Goal: Task Accomplishment & Management: Manage account settings

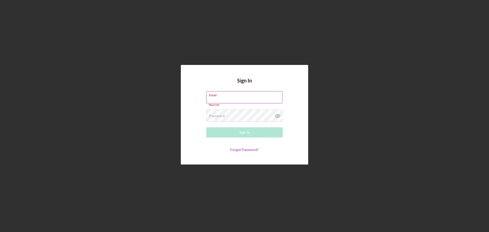
click at [221, 100] on input "Email" at bounding box center [244, 97] width 76 height 12
type input "allenm@freedomequity.org"
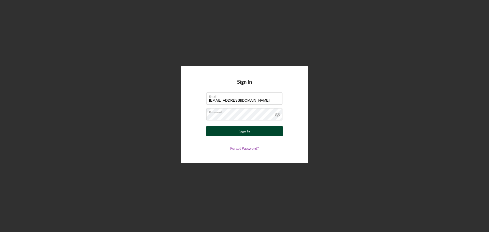
click at [233, 131] on button "Sign In" at bounding box center [244, 131] width 76 height 10
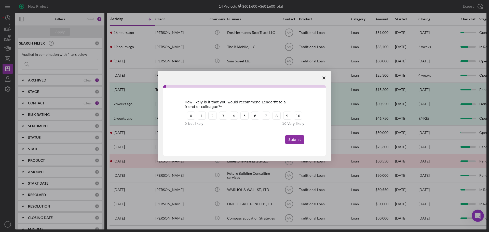
click at [324, 77] on icon "Close survey" at bounding box center [324, 77] width 3 height 3
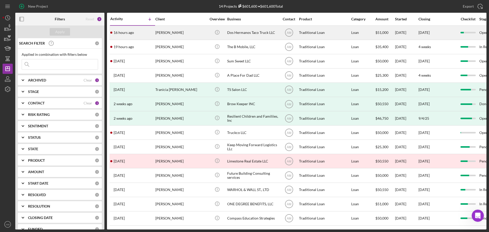
click at [171, 32] on div "Lisa Gutierrez" at bounding box center [180, 33] width 51 height 14
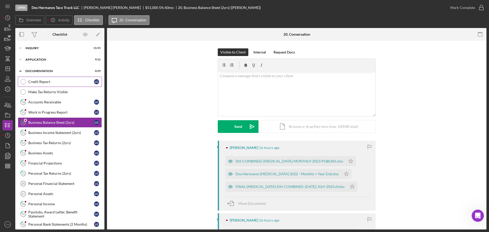
click at [46, 81] on div "Credit Report" at bounding box center [61, 82] width 66 height 4
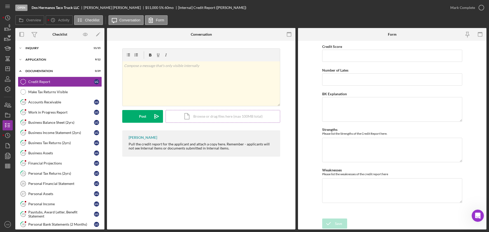
click at [197, 116] on div "Icon/Document Browse or drag files here (max 100MB total) Tap to choose files o…" at bounding box center [223, 116] width 115 height 13
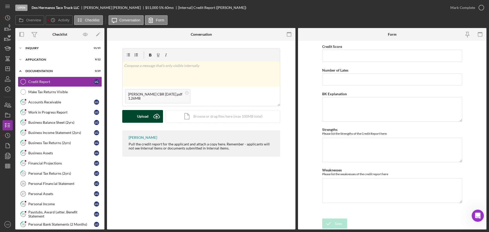
click at [142, 117] on div "Upload" at bounding box center [142, 116] width 11 height 13
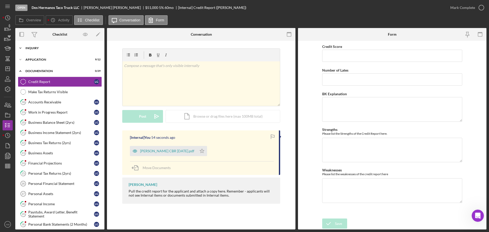
click at [35, 48] on div "Inquiry" at bounding box center [61, 48] width 73 height 3
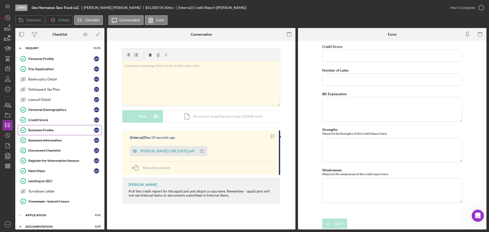
click at [43, 130] on div "Business Profile" at bounding box center [61, 130] width 66 height 4
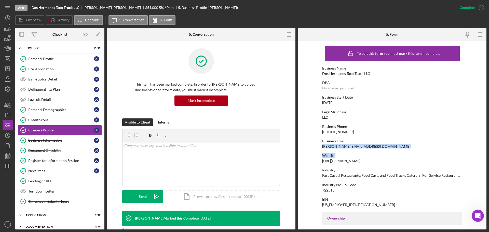
drag, startPoint x: 352, startPoint y: 149, endPoint x: 321, endPoint y: 146, distance: 30.7
click at [321, 146] on form "To edit this form you must mark this item incomplete Business Name Dos Hermanos…" at bounding box center [392, 135] width 189 height 189
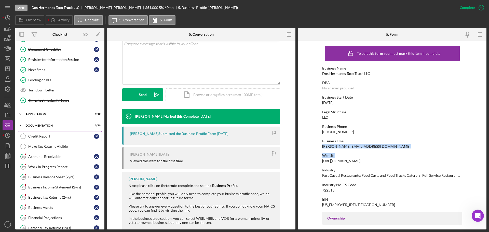
scroll to position [102, 0]
click at [40, 135] on div "Credit Report" at bounding box center [61, 136] width 66 height 4
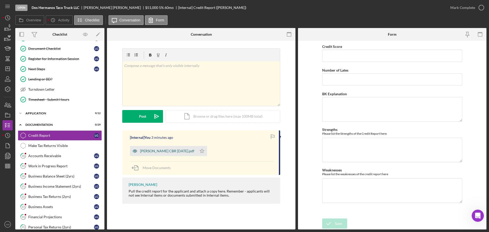
click at [182, 151] on div "Lisa Gutierrez CBR 9-18-2025.pdf" at bounding box center [167, 151] width 54 height 4
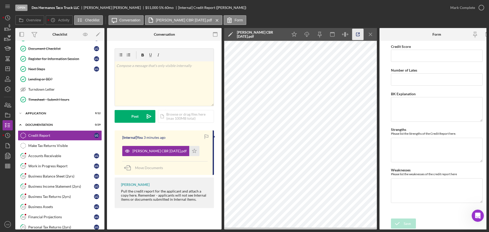
click at [360, 34] on polyline "button" at bounding box center [359, 33] width 1 height 1
click at [9, 69] on line "button" at bounding box center [8, 69] width 4 height 0
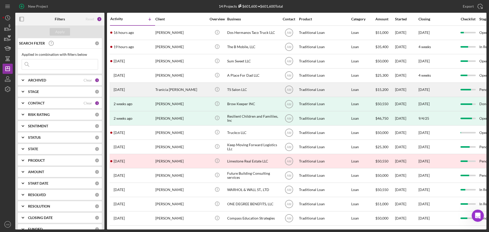
click at [240, 91] on div "TS Salon LLC" at bounding box center [252, 90] width 51 height 14
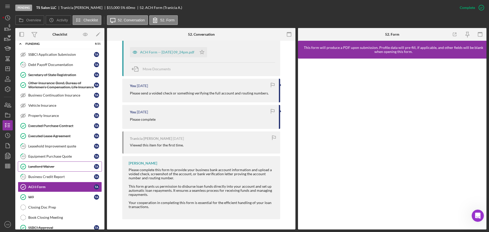
scroll to position [50, 0]
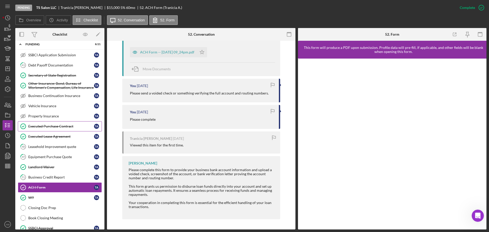
click at [60, 127] on div "Executed Purchase Contract" at bounding box center [61, 126] width 66 height 4
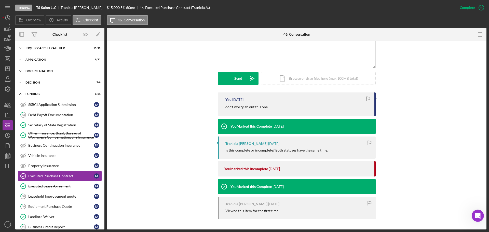
click at [40, 69] on div "Icon/Expander Documentation 27 / 29" at bounding box center [59, 71] width 89 height 10
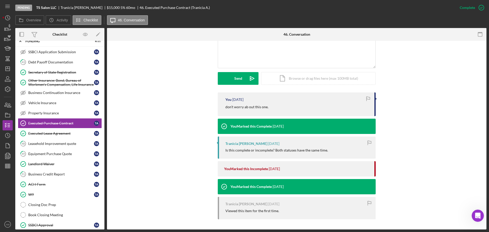
scroll to position [357, 0]
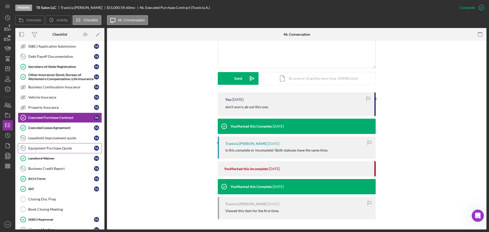
click at [50, 148] on div "Equipment Purchase Quote" at bounding box center [61, 148] width 66 height 4
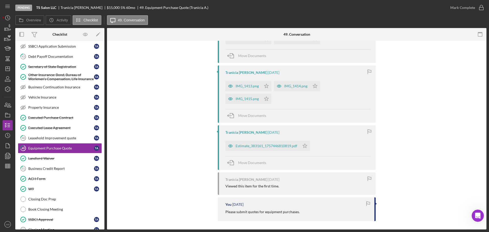
scroll to position [287, 0]
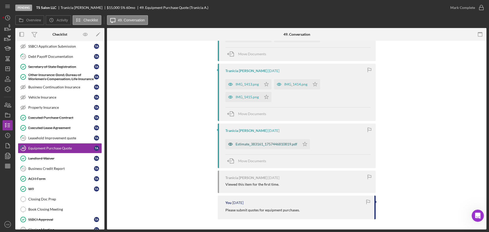
click at [262, 144] on div "Estimate_383161_1757446810819.pdf" at bounding box center [267, 144] width 62 height 4
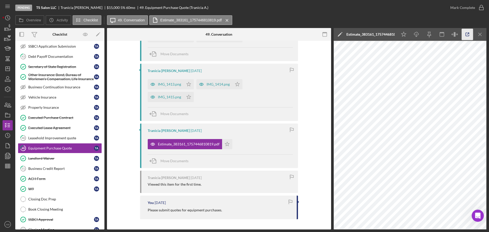
click at [469, 34] on polyline "button" at bounding box center [468, 33] width 1 height 1
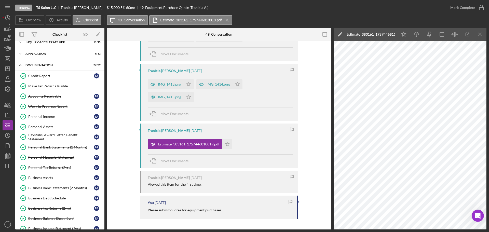
scroll to position [0, 0]
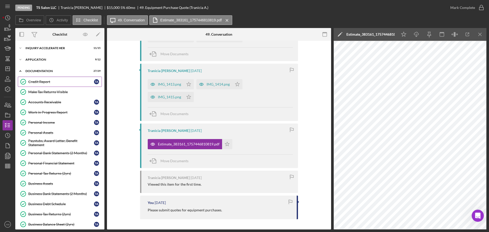
click at [43, 83] on div "Credit Report" at bounding box center [61, 82] width 66 height 4
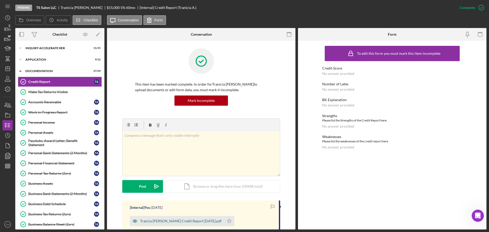
click at [181, 221] on div "Trancia Acoff Credit Report 8-13-2025.pdf" at bounding box center [181, 221] width 82 height 4
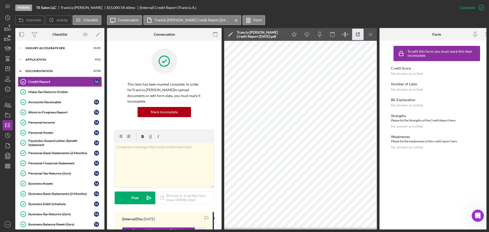
click at [357, 34] on icon "button" at bounding box center [357, 34] width 11 height 11
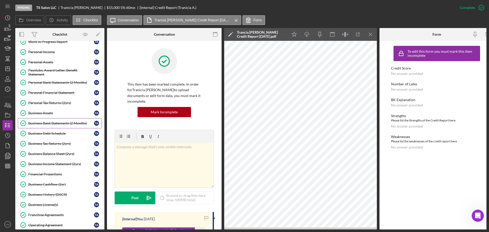
scroll to position [76, 0]
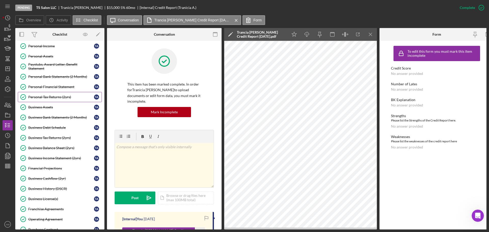
click at [60, 96] on div "Personal Tax Returns (2yrs)" at bounding box center [61, 97] width 66 height 4
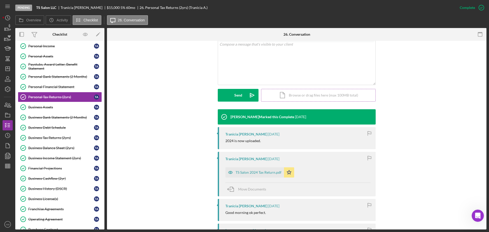
scroll to position [102, 0]
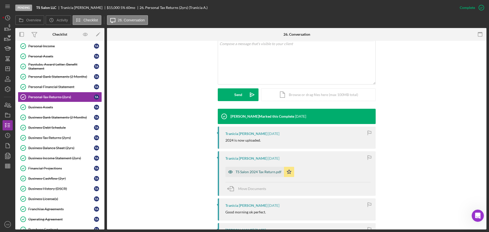
click at [255, 171] on div "TS Salon 2024 Tax Return.pdf" at bounding box center [259, 172] width 46 height 4
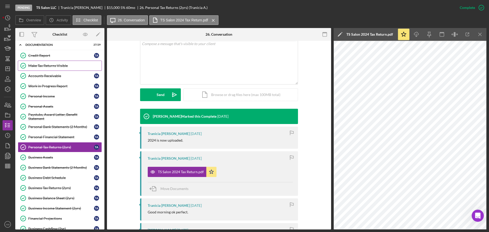
scroll to position [0, 0]
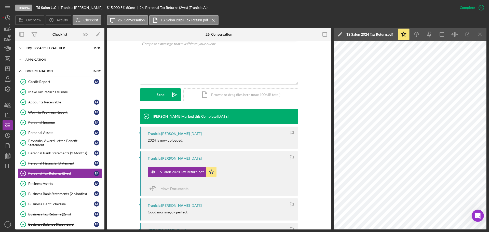
click at [41, 58] on div "Application" at bounding box center [61, 59] width 73 height 3
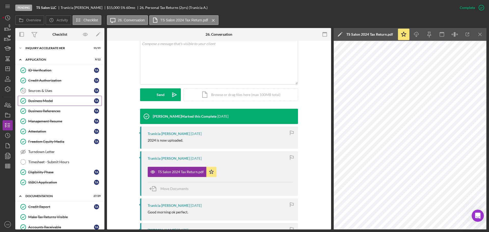
click at [48, 100] on div "Business Model" at bounding box center [61, 101] width 66 height 4
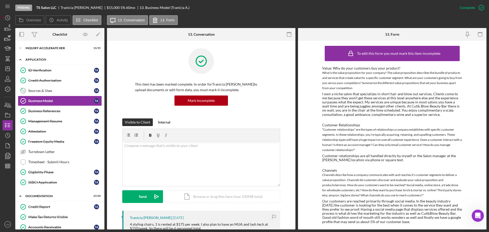
click at [46, 57] on div "Icon/Expander Application 9 / 12" at bounding box center [59, 60] width 89 height 10
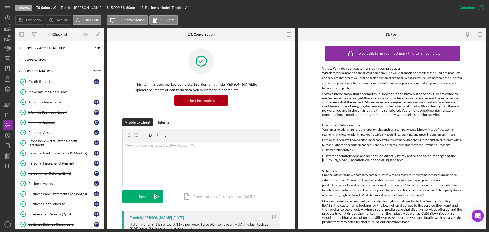
click at [42, 59] on div "Application" at bounding box center [61, 59] width 73 height 3
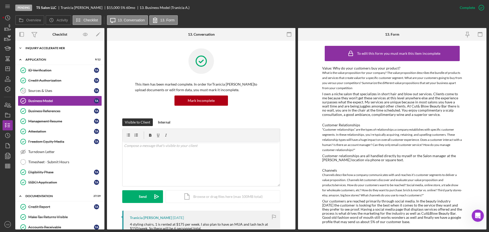
click at [46, 46] on div "Icon/Expander Inquiry Accelerate Her 11 / 15" at bounding box center [59, 48] width 89 height 10
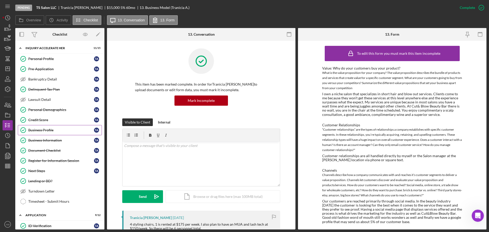
click at [42, 130] on div "Business Profile" at bounding box center [61, 130] width 66 height 4
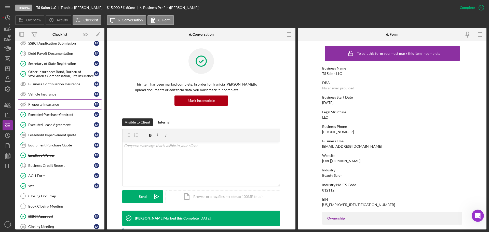
scroll to position [629, 0]
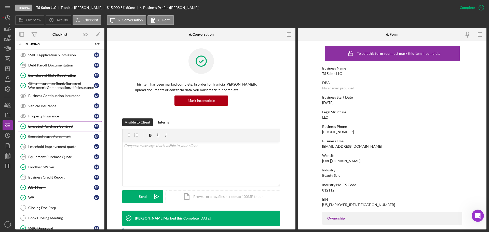
click at [56, 126] on div "Executed Purchase Contract" at bounding box center [61, 126] width 66 height 4
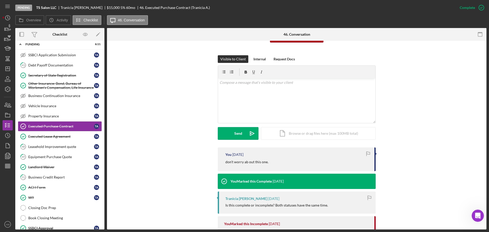
scroll to position [118, 0]
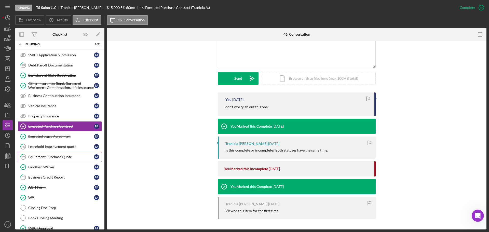
click at [54, 156] on div "Equipment Purchase Quote" at bounding box center [61, 157] width 66 height 4
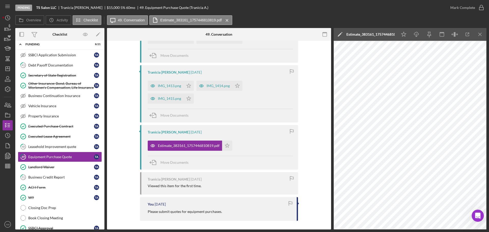
scroll to position [287, 0]
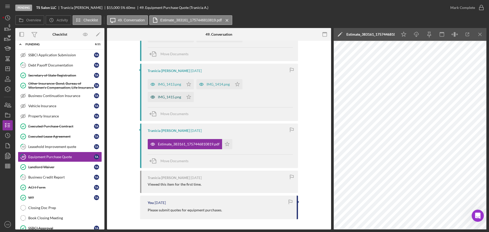
click at [167, 95] on div "IMG_1415.png" at bounding box center [166, 97] width 36 height 10
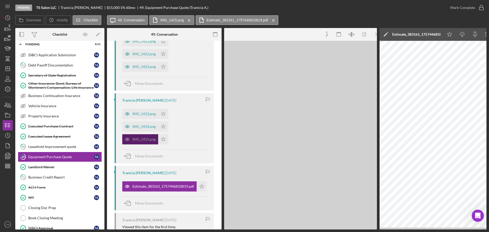
scroll to position [303, 0]
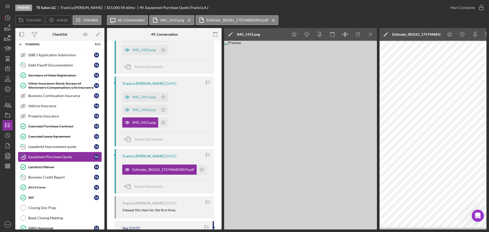
click at [302, 197] on img at bounding box center [300, 135] width 153 height 189
click at [359, 32] on icon "button" at bounding box center [357, 34] width 11 height 11
click at [149, 111] on div "IMG_1414.png" at bounding box center [144, 110] width 23 height 4
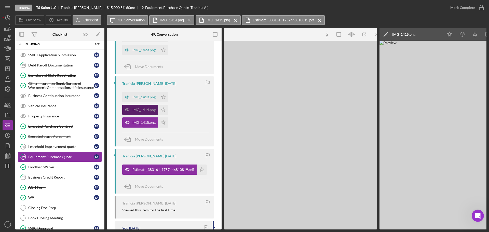
click at [149, 111] on div "IMG_1414.png" at bounding box center [144, 110] width 23 height 4
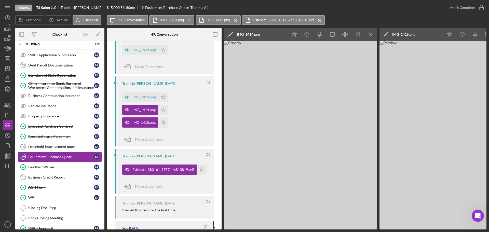
click at [360, 176] on img at bounding box center [300, 135] width 153 height 189
click at [148, 124] on div "IMG_1415.png" at bounding box center [144, 123] width 23 height 4
click at [148, 107] on div "IMG_1414.png" at bounding box center [140, 110] width 36 height 10
click at [147, 121] on div "IMG_1415.png" at bounding box center [144, 123] width 23 height 4
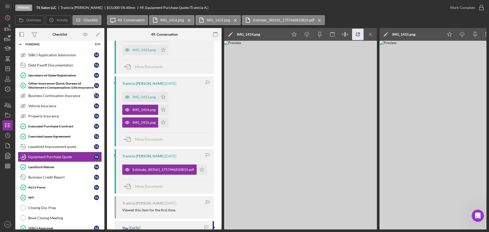
click at [358, 33] on icon "button" at bounding box center [357, 34] width 11 height 11
click at [186, 112] on div "IMG_1413.png Icon/Star IMG_1414.png Icon/Star IMG_1415.png Icon/Star" at bounding box center [165, 108] width 87 height 38
click at [43, 155] on div "Equipment Purchase Quote" at bounding box center [61, 157] width 66 height 4
click at [147, 122] on div "IMG_1415.png" at bounding box center [144, 123] width 23 height 4
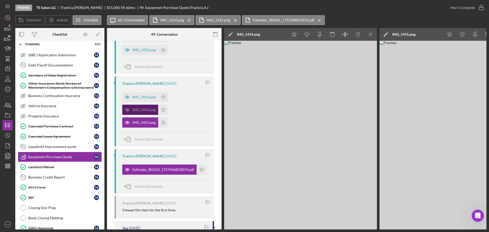
click at [145, 107] on div "IMG_1414.png" at bounding box center [140, 110] width 36 height 10
click at [144, 96] on div "IMG_1413.png" at bounding box center [144, 97] width 23 height 4
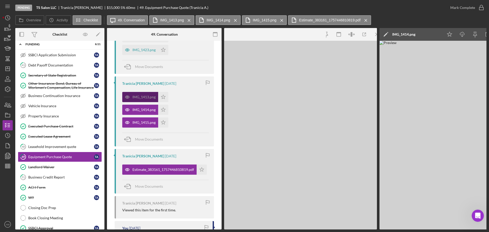
click at [144, 96] on div "IMG_1413.png" at bounding box center [144, 97] width 23 height 4
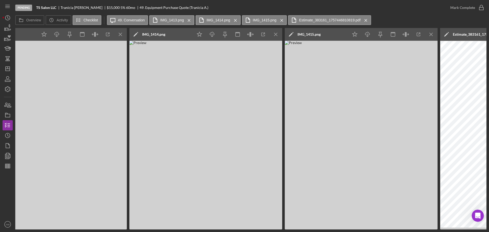
scroll to position [0, 252]
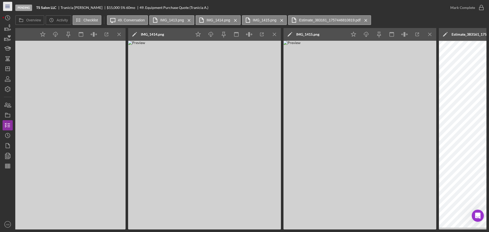
click at [8, 6] on icon "Icon/Menu" at bounding box center [7, 6] width 11 height 11
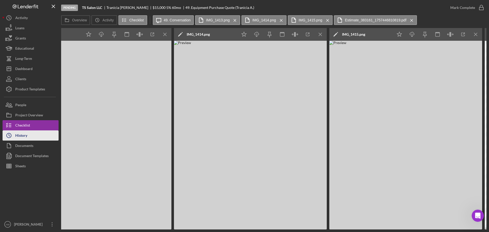
click at [22, 135] on div "History" at bounding box center [21, 135] width 12 height 11
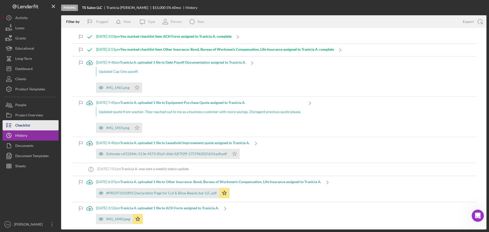
click at [23, 124] on div "Checklist" at bounding box center [22, 125] width 15 height 11
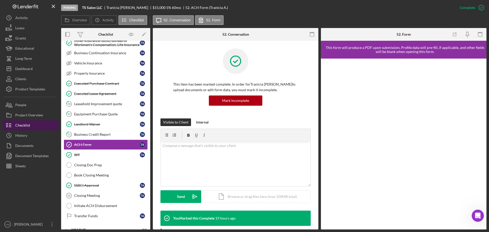
scroll to position [100, 0]
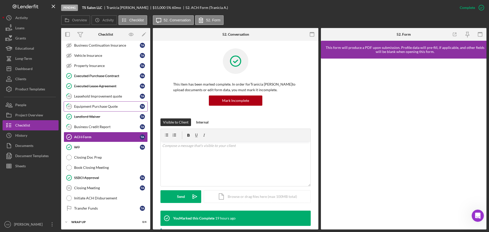
click at [99, 105] on div "Equipment Purchase Quote" at bounding box center [107, 106] width 66 height 4
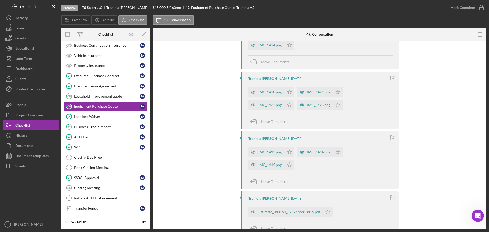
scroll to position [210, 0]
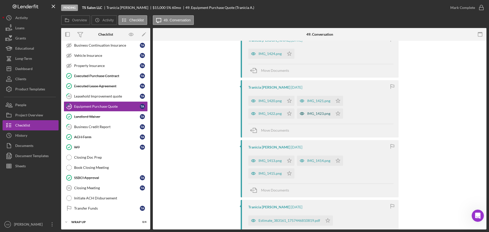
click at [314, 114] on div "IMG_1423.png" at bounding box center [318, 114] width 23 height 4
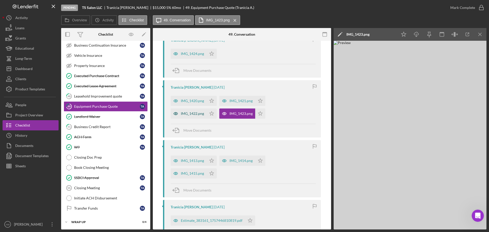
click at [200, 113] on div "IMG_1422.png" at bounding box center [192, 114] width 23 height 4
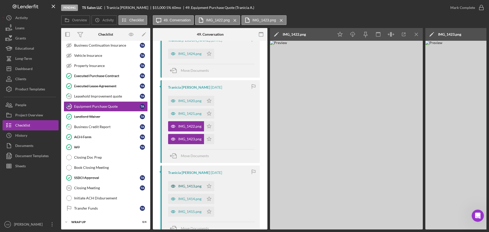
click at [187, 183] on div "IMG_1413.png" at bounding box center [186, 186] width 36 height 10
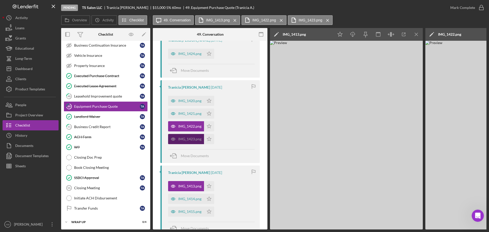
click at [187, 139] on div "IMG_1423.png" at bounding box center [189, 139] width 23 height 4
click at [189, 136] on div "IMG_1423.png" at bounding box center [186, 139] width 36 height 10
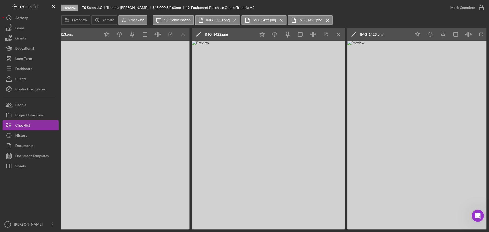
scroll to position [0, 247]
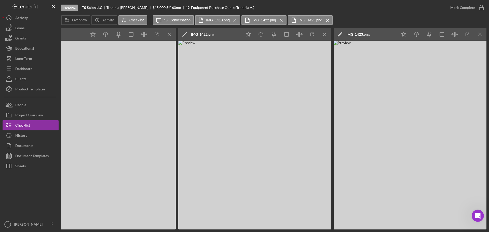
click at [409, 191] on img at bounding box center [410, 135] width 153 height 189
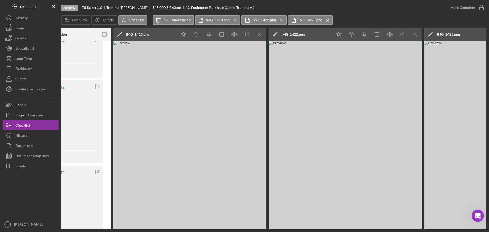
scroll to position [0, 164]
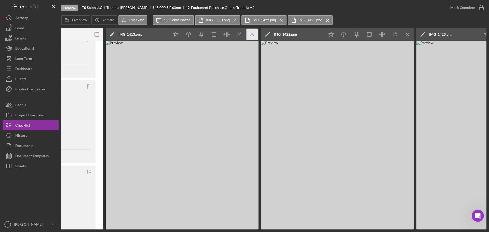
click at [250, 33] on icon "Icon/Menu Close" at bounding box center [252, 34] width 11 height 11
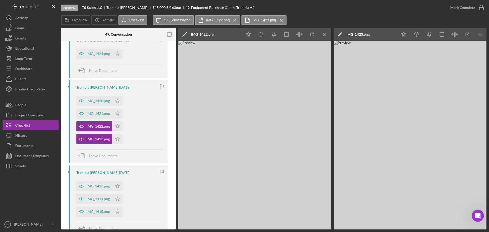
scroll to position [0, 92]
click at [132, 186] on div "IMG_1413.png Icon/Star IMG_1414.png Icon/Star IMG_1415.png Icon/Star" at bounding box center [119, 198] width 87 height 38
click at [99, 124] on div "IMG_1422.png" at bounding box center [94, 126] width 36 height 10
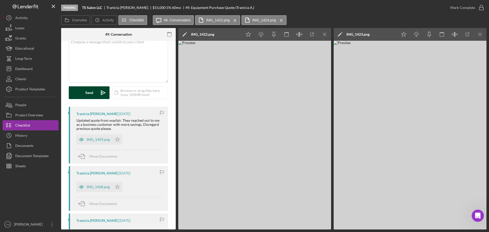
scroll to position [76, 0]
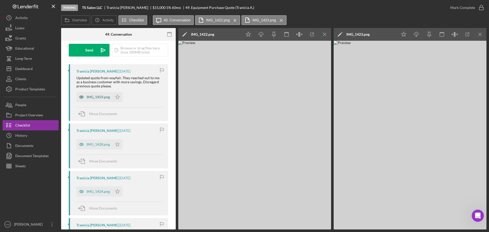
click at [101, 97] on div "IMG_1459.png" at bounding box center [98, 97] width 23 height 4
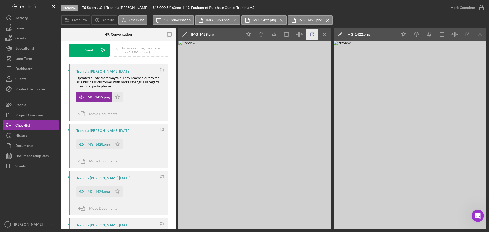
click at [310, 34] on icon "button" at bounding box center [312, 34] width 11 height 11
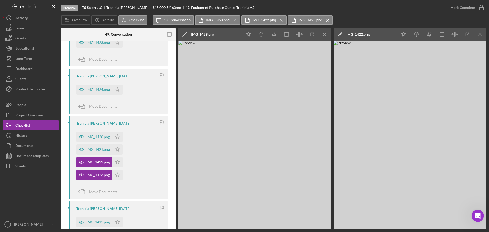
scroll to position [204, 0]
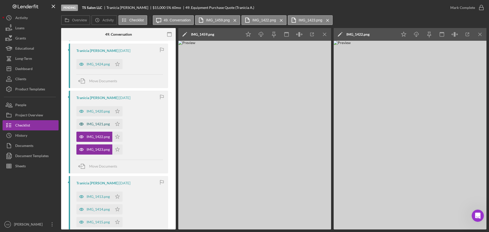
click at [91, 125] on div "IMG_1421.png" at bounding box center [98, 124] width 23 height 4
click at [409, 140] on img at bounding box center [410, 135] width 153 height 189
click at [96, 110] on div "IMG_1420.png" at bounding box center [98, 111] width 23 height 4
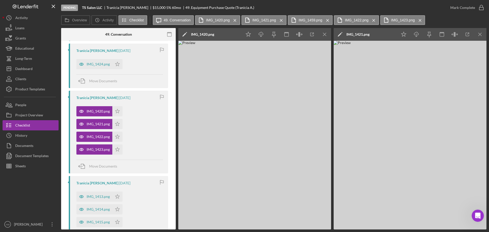
click at [304, 166] on img at bounding box center [254, 135] width 153 height 189
click at [99, 62] on div "IMG_1424.png" at bounding box center [98, 64] width 23 height 4
click at [95, 62] on div "IMG_1424.png" at bounding box center [98, 64] width 23 height 4
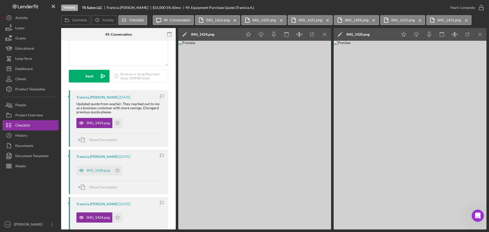
scroll to position [51, 0]
click at [94, 123] on div "IMG_1459.png" at bounding box center [98, 123] width 23 height 4
click at [99, 169] on div "IMG_1428.png" at bounding box center [98, 170] width 23 height 4
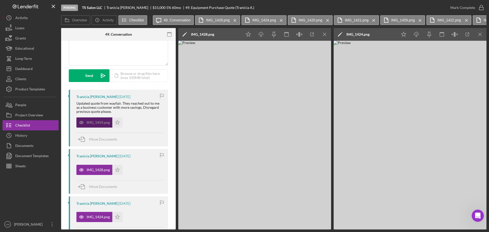
click at [92, 122] on div "IMG_1459.png" at bounding box center [98, 123] width 23 height 4
click at [99, 172] on div "IMG_1428.png" at bounding box center [94, 170] width 36 height 10
click at [92, 215] on div "IMG_1424.png" at bounding box center [98, 217] width 23 height 4
click at [468, 98] on img at bounding box center [410, 135] width 153 height 189
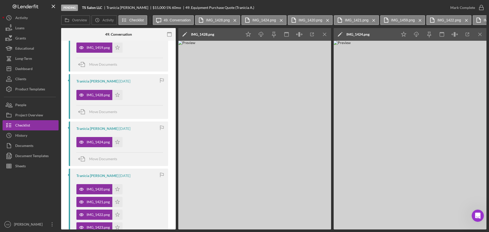
scroll to position [127, 0]
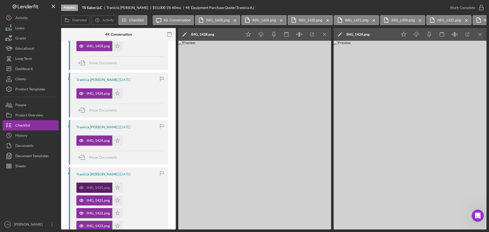
click at [99, 189] on div "IMG_1420.png" at bounding box center [98, 188] width 23 height 4
click at [91, 202] on div "IMG_1421.png" at bounding box center [98, 201] width 23 height 4
click at [92, 201] on div "IMG_1421.png" at bounding box center [98, 201] width 23 height 4
click at [93, 188] on div "IMG_1420.png" at bounding box center [98, 188] width 23 height 4
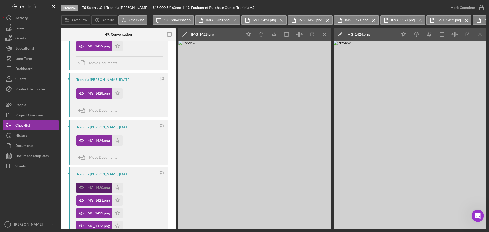
click at [93, 188] on div "IMG_1420.png" at bounding box center [98, 188] width 23 height 4
click at [96, 138] on div "IMG_1424.png" at bounding box center [94, 141] width 36 height 10
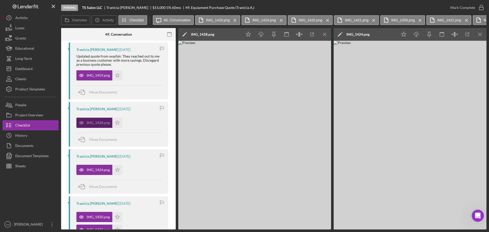
scroll to position [51, 0]
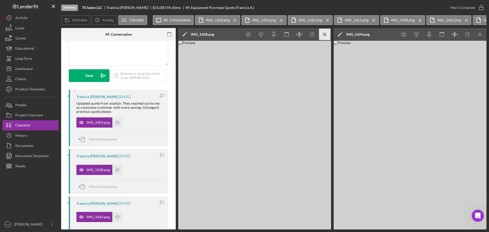
click at [327, 33] on icon "Icon/Menu Close" at bounding box center [324, 34] width 11 height 11
click at [325, 32] on icon "Icon/Menu Close" at bounding box center [324, 34] width 11 height 11
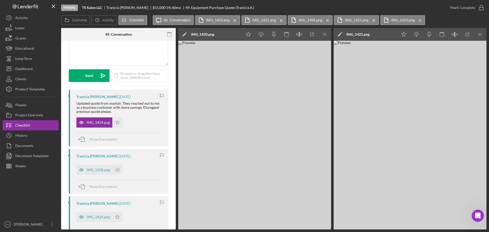
click at [325, 32] on icon "Icon/Menu Close" at bounding box center [324, 34] width 11 height 11
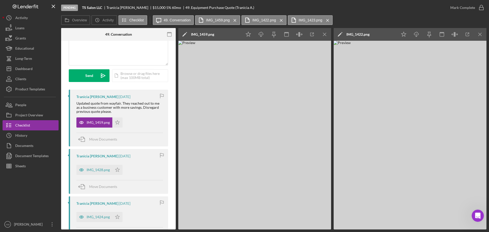
click at [325, 32] on icon "Icon/Menu Close" at bounding box center [324, 34] width 11 height 11
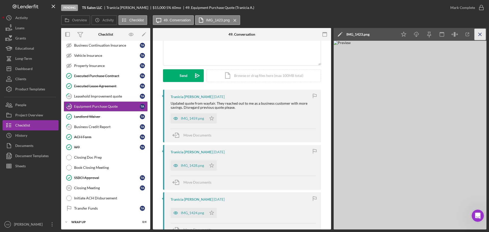
click at [478, 34] on icon "Icon/Menu Close" at bounding box center [480, 34] width 11 height 11
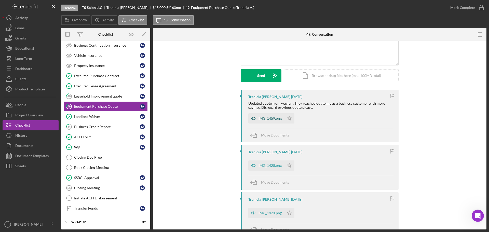
click at [273, 117] on div "IMG_1459.png" at bounding box center [270, 118] width 23 height 4
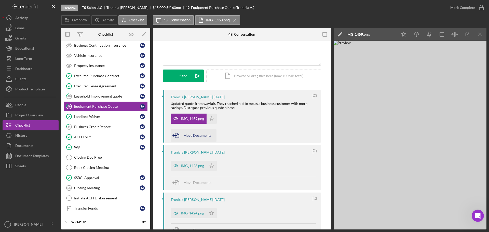
scroll to position [51, 0]
click at [192, 165] on div "IMG_1428.png" at bounding box center [192, 166] width 23 height 4
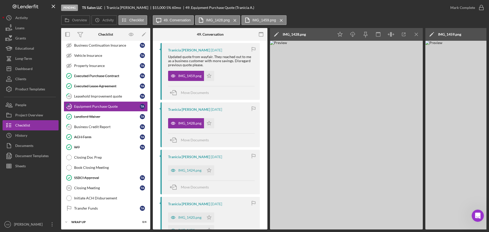
scroll to position [102, 0]
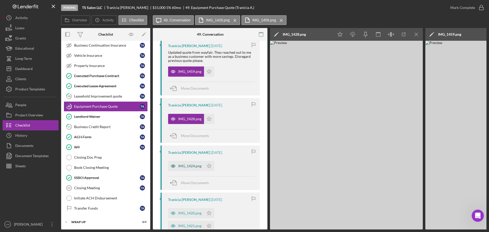
click at [189, 167] on div "IMG_1424.png" at bounding box center [189, 166] width 23 height 4
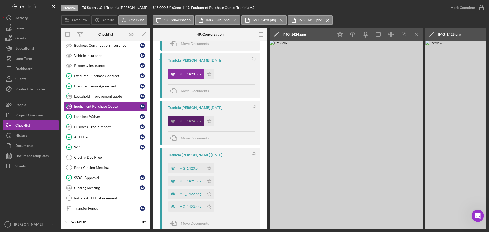
scroll to position [153, 0]
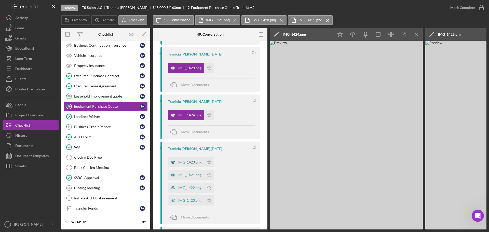
click at [188, 163] on div "IMG_1420.png" at bounding box center [189, 162] width 23 height 4
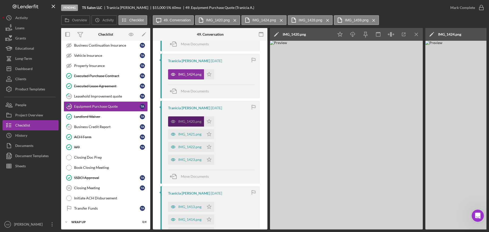
scroll to position [204, 0]
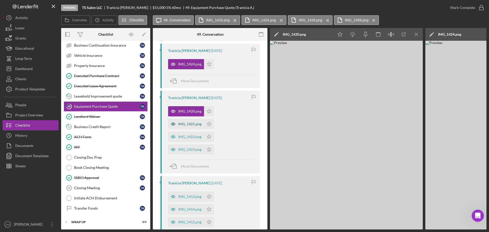
click at [189, 122] on div "IMG_1421.png" at bounding box center [189, 124] width 23 height 4
click at [190, 138] on div "IMG_1422.png" at bounding box center [189, 137] width 23 height 4
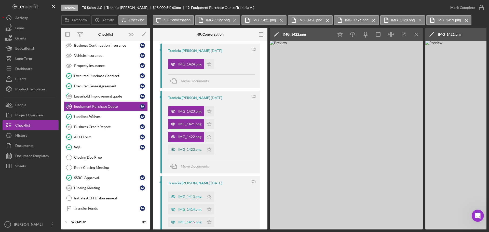
click at [192, 151] on div "IMG_1423.png" at bounding box center [189, 150] width 23 height 4
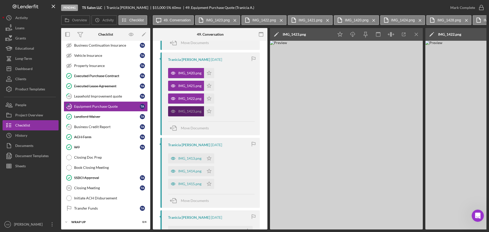
scroll to position [255, 0]
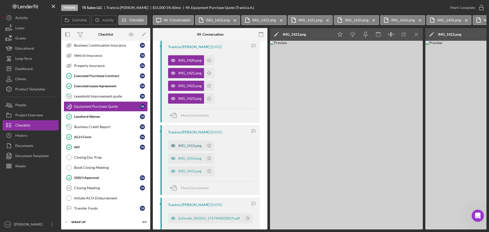
click at [192, 148] on div "IMG_1413.png" at bounding box center [189, 146] width 23 height 4
click at [191, 158] on div "IMG_1414.png" at bounding box center [189, 158] width 23 height 4
click at [188, 170] on div "IMG_1415.png" at bounding box center [189, 171] width 23 height 4
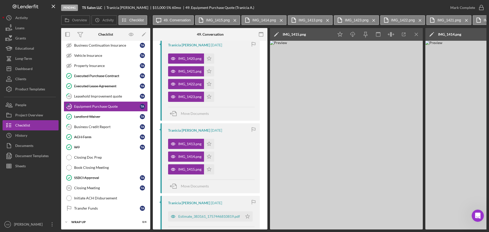
scroll to position [254, 0]
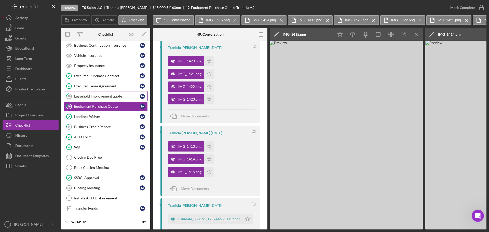
click at [96, 95] on div "Leasehold Improvement quote" at bounding box center [107, 96] width 66 height 4
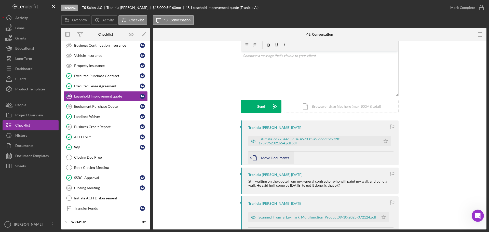
scroll to position [51, 0]
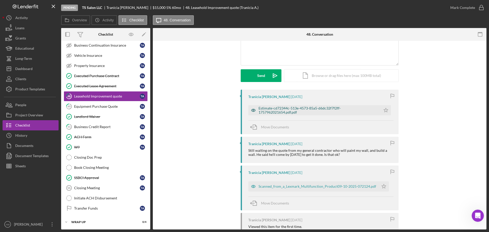
click at [276, 109] on div "Estimate-cd72344c-513e-4573-85a5-d6dc32f7f2ff-1757962021654.pdf.pdf" at bounding box center [319, 110] width 120 height 8
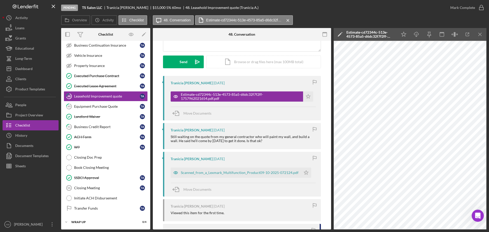
scroll to position [76, 0]
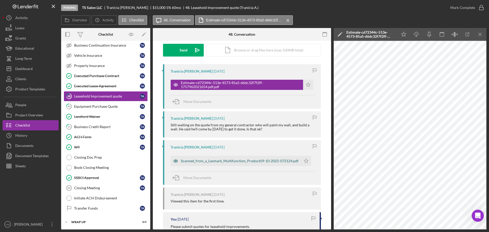
click at [222, 161] on div "Scanned_from_a_Lexmark_Multifunction_Product09-10-2025-072124.pdf" at bounding box center [240, 161] width 118 height 4
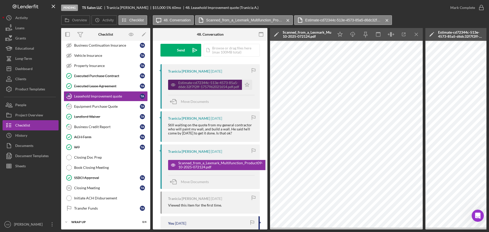
click at [209, 80] on div "Estimate-cd72344c-513e-4573-85a5-d6dc32f7f2ff-1757962021654.pdf.pdf" at bounding box center [205, 85] width 74 height 10
click at [207, 85] on div "Estimate-cd72344c-513e-4573-85a5-d6dc32f7f2ff-1757962021654.pdf.pdf" at bounding box center [208, 85] width 61 height 8
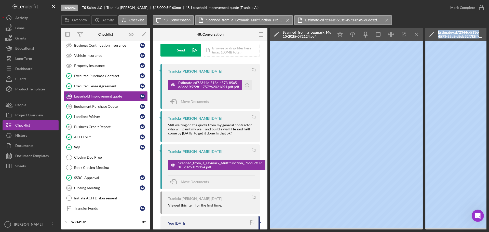
drag, startPoint x: 394, startPoint y: 230, endPoint x: 433, endPoint y: 230, distance: 39.2
click at [433, 230] on div "Pending TS Salon LLC Tranicia Acoff $15,000 5 % 60 mo 48. Leasehold Improvement…" at bounding box center [244, 116] width 489 height 232
click at [407, 230] on div "Pending TS Salon LLC Tranicia Acoff $15,000 5 % 60 mo 48. Leasehold Improvement…" at bounding box center [244, 116] width 489 height 232
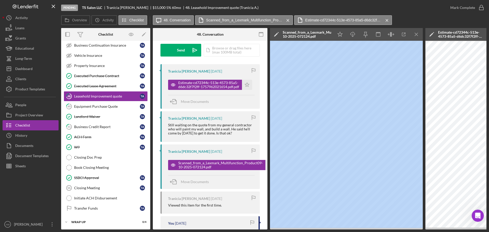
drag, startPoint x: 407, startPoint y: 230, endPoint x: 422, endPoint y: 230, distance: 14.8
click at [422, 230] on div "Pending TS Salon LLC Tranicia Acoff $15,000 5 % 60 mo 48. Leasehold Improvement…" at bounding box center [244, 116] width 489 height 232
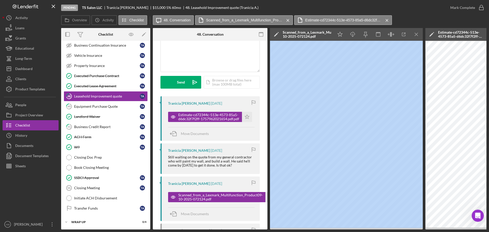
scroll to position [0, 0]
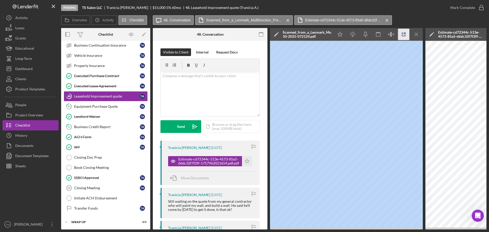
click at [403, 33] on icon "button" at bounding box center [403, 34] width 11 height 11
click at [405, 34] on icon "button" at bounding box center [403, 34] width 11 height 11
click at [95, 95] on div "Leasehold Improvement quote" at bounding box center [107, 96] width 66 height 4
click at [96, 103] on link "49 Equipment Purchase Quote T A" at bounding box center [106, 106] width 84 height 10
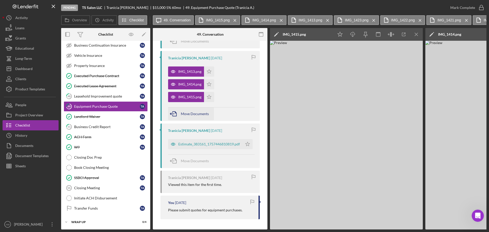
scroll to position [305, 0]
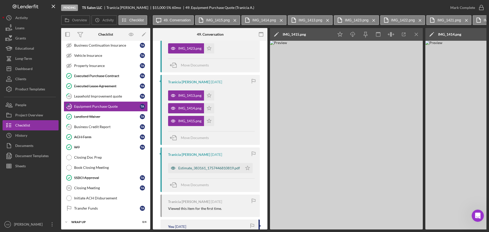
click at [203, 167] on div "Estimate_383161_1757446810819.pdf" at bounding box center [209, 168] width 62 height 4
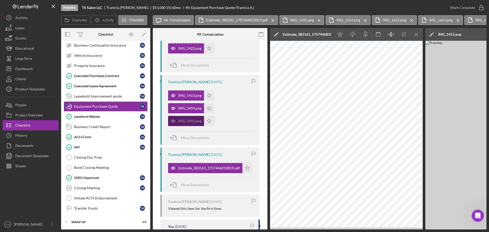
click at [181, 121] on div "IMG_1415.png" at bounding box center [189, 121] width 23 height 4
click at [183, 109] on div "IMG_1414.png" at bounding box center [189, 108] width 23 height 4
click at [189, 94] on div "IMG_1413.png" at bounding box center [189, 96] width 23 height 4
click at [184, 45] on div "IMG_1423.png" at bounding box center [186, 48] width 36 height 10
click at [191, 46] on div "IMG_1423.png" at bounding box center [189, 48] width 23 height 4
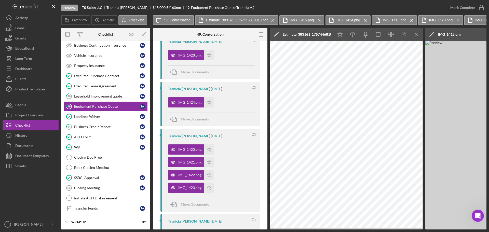
scroll to position [152, 0]
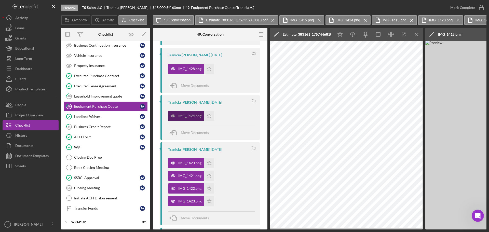
click at [189, 114] on div "IMG_1424.png" at bounding box center [189, 116] width 23 height 4
click at [185, 64] on div "IMG_1428.png" at bounding box center [186, 69] width 36 height 10
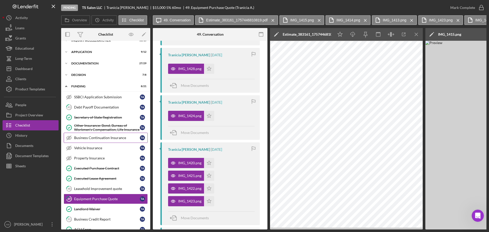
scroll to position [0, 0]
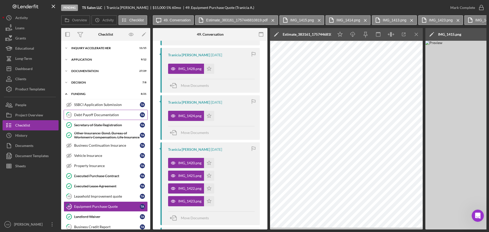
click at [97, 114] on div "Debt Payoff Documentation" at bounding box center [107, 115] width 66 height 4
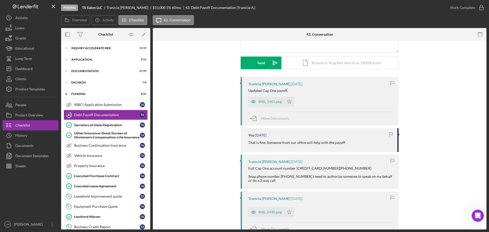
scroll to position [51, 0]
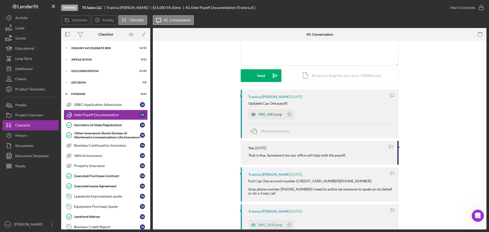
click at [274, 114] on div "IMG_1461.png" at bounding box center [270, 114] width 23 height 4
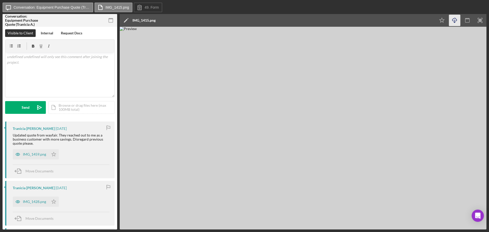
click at [454, 21] on icon "Icon/Download" at bounding box center [454, 20] width 11 height 11
click at [453, 20] on icon "button" at bounding box center [455, 19] width 4 height 3
click at [35, 153] on div "IMG_1459.png" at bounding box center [34, 154] width 23 height 4
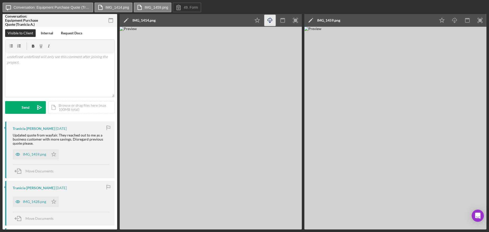
click at [405, 120] on img at bounding box center [396, 128] width 182 height 203
click at [29, 158] on div "IMG_1459.png" at bounding box center [31, 154] width 36 height 10
click at [30, 156] on div "IMG_1459.png" at bounding box center [34, 154] width 23 height 4
click at [30, 203] on div "IMG_1428.png" at bounding box center [34, 202] width 23 height 4
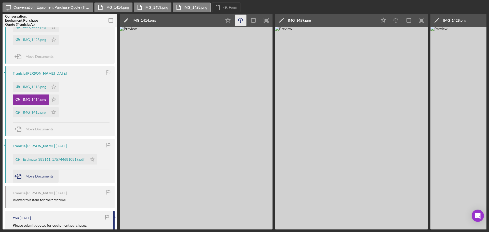
scroll to position [306, 0]
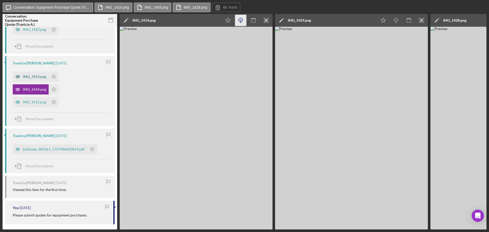
click at [36, 75] on div "IMG_1413.png" at bounding box center [34, 77] width 23 height 4
click at [35, 75] on div "IMG_1413.png" at bounding box center [34, 77] width 23 height 4
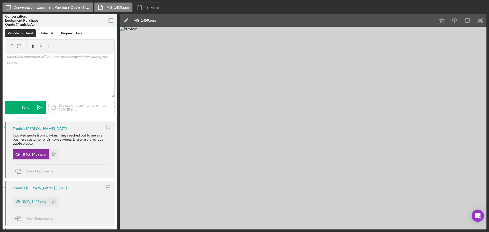
click at [349, 87] on img at bounding box center [303, 128] width 367 height 203
click at [454, 19] on icon "Icon/Download" at bounding box center [454, 20] width 11 height 11
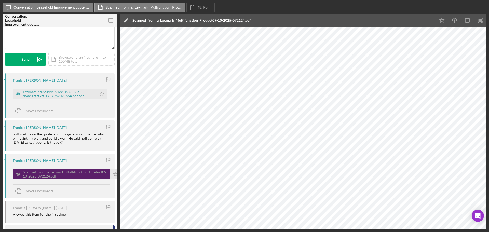
scroll to position [51, 0]
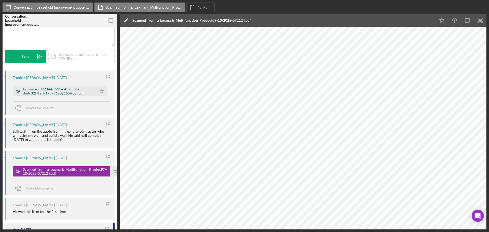
click at [47, 91] on div "Estimate-cd72344c-513e-4573-85a5-d6dc32f7f2ff-1757962021654.pdf.pdf" at bounding box center [58, 91] width 71 height 8
